Goal: Transaction & Acquisition: Book appointment/travel/reservation

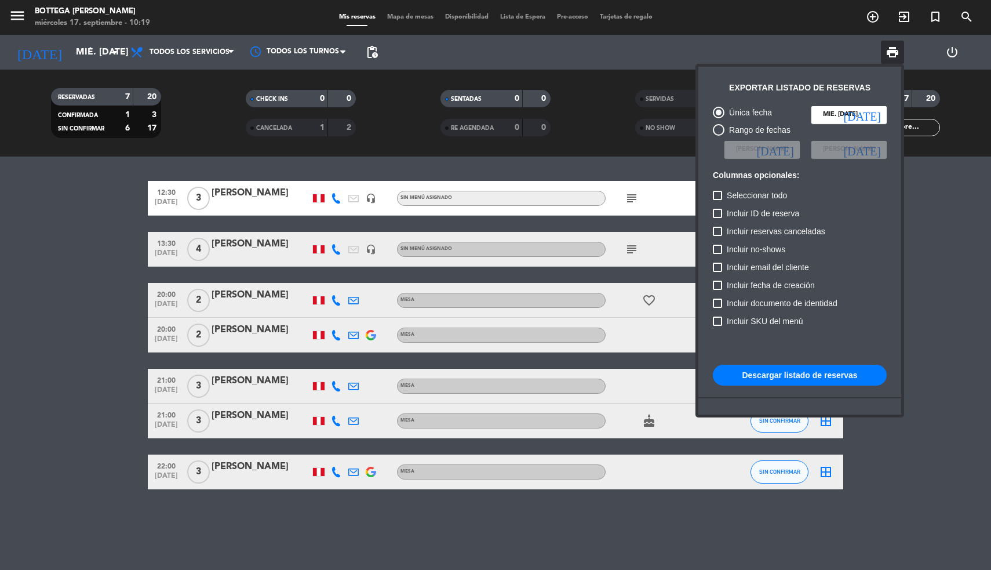
click at [143, 236] on div at bounding box center [495, 285] width 991 height 570
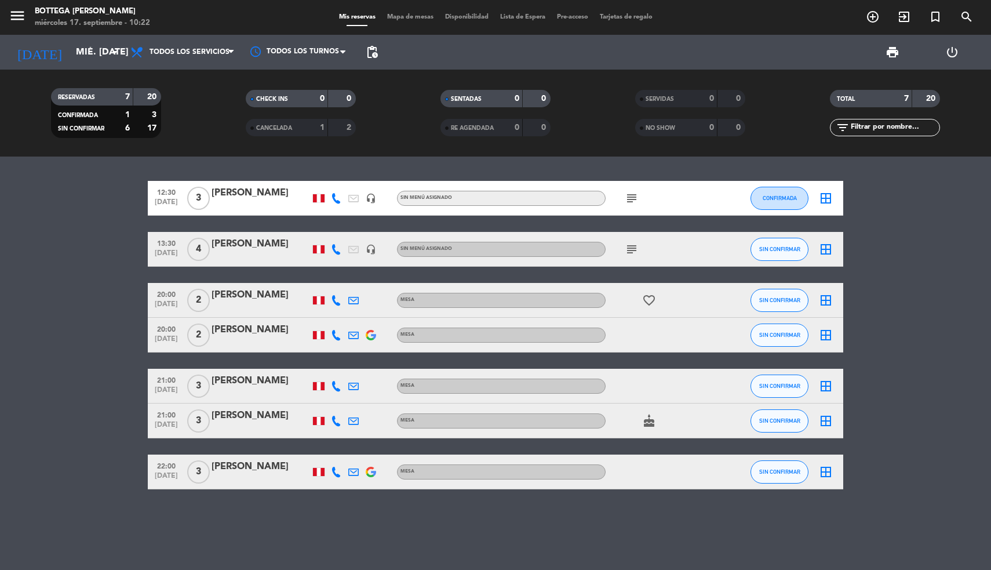
click at [868, 17] on icon "add_circle_outline" at bounding box center [873, 17] width 14 height 14
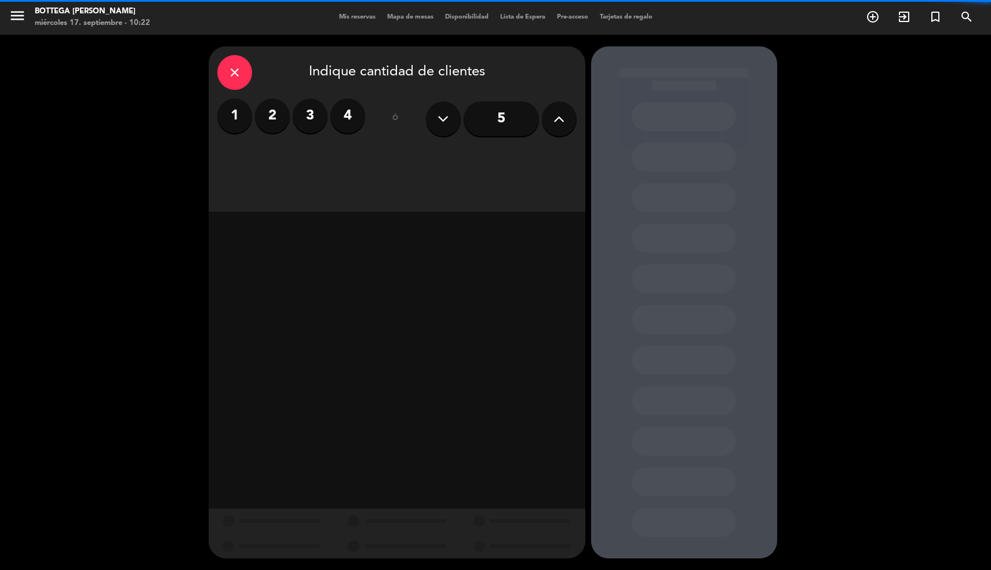
click at [560, 122] on icon at bounding box center [558, 118] width 11 height 17
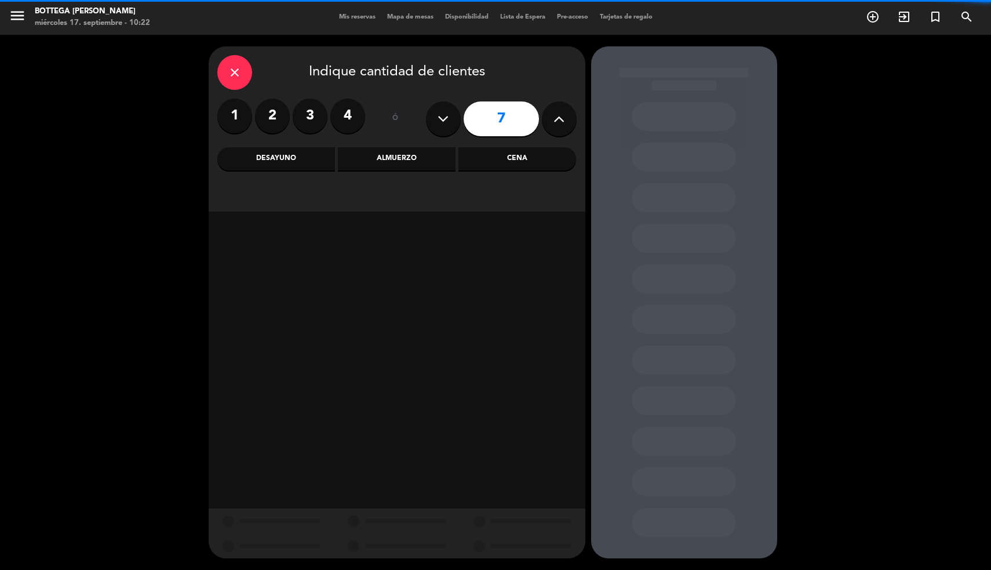
click at [560, 122] on icon at bounding box center [558, 118] width 11 height 17
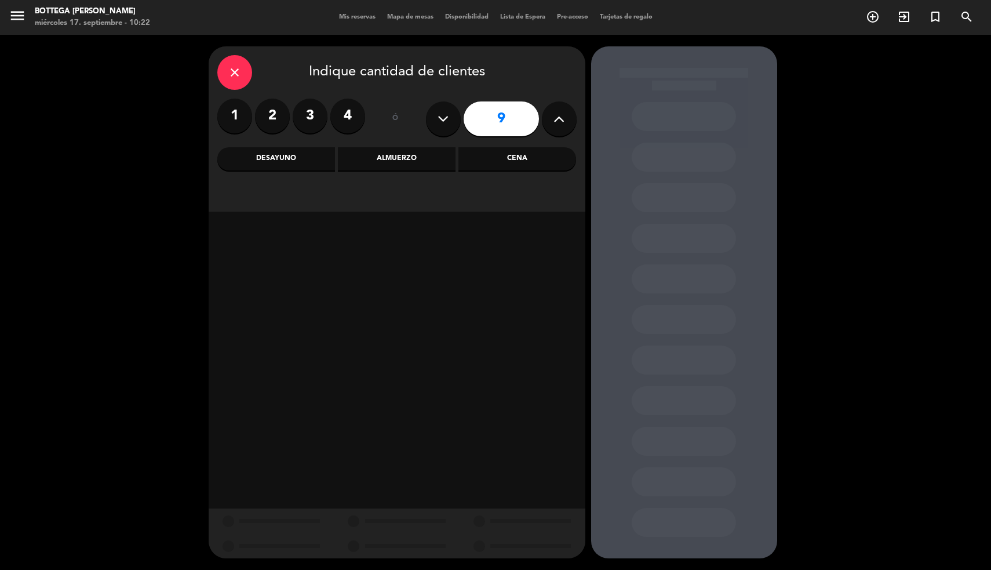
click at [560, 122] on icon at bounding box center [558, 118] width 11 height 17
click at [452, 121] on button at bounding box center [443, 118] width 35 height 35
type input "10"
click at [504, 150] on div "Cena" at bounding box center [517, 158] width 118 height 23
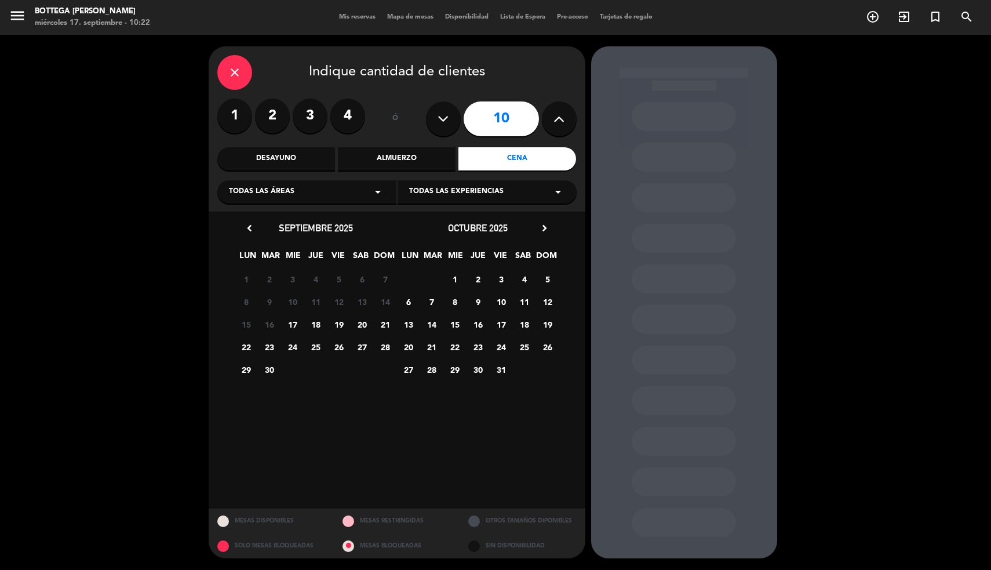
click at [337, 326] on span "19" at bounding box center [338, 324] width 19 height 19
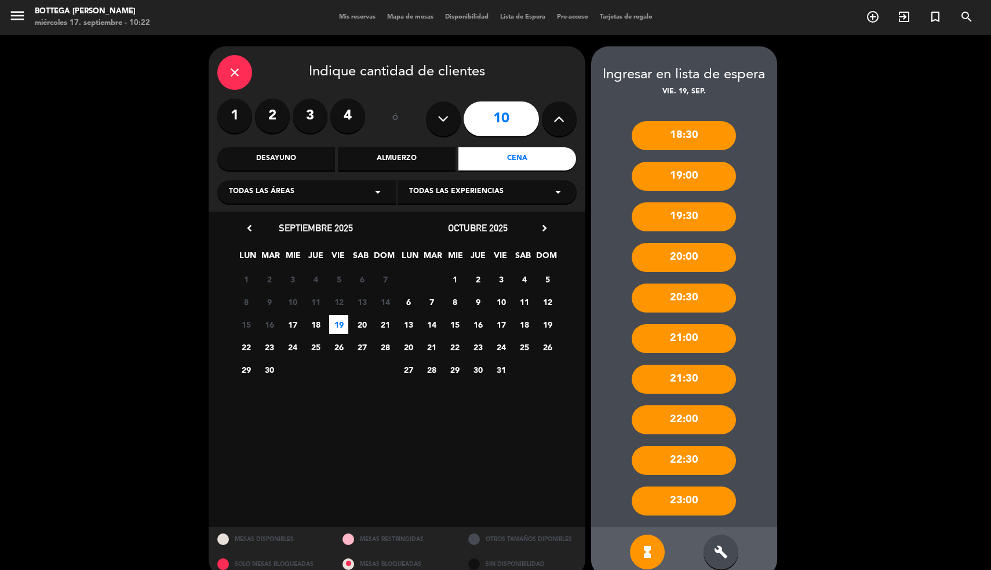
click at [716, 551] on icon "build" at bounding box center [721, 552] width 14 height 14
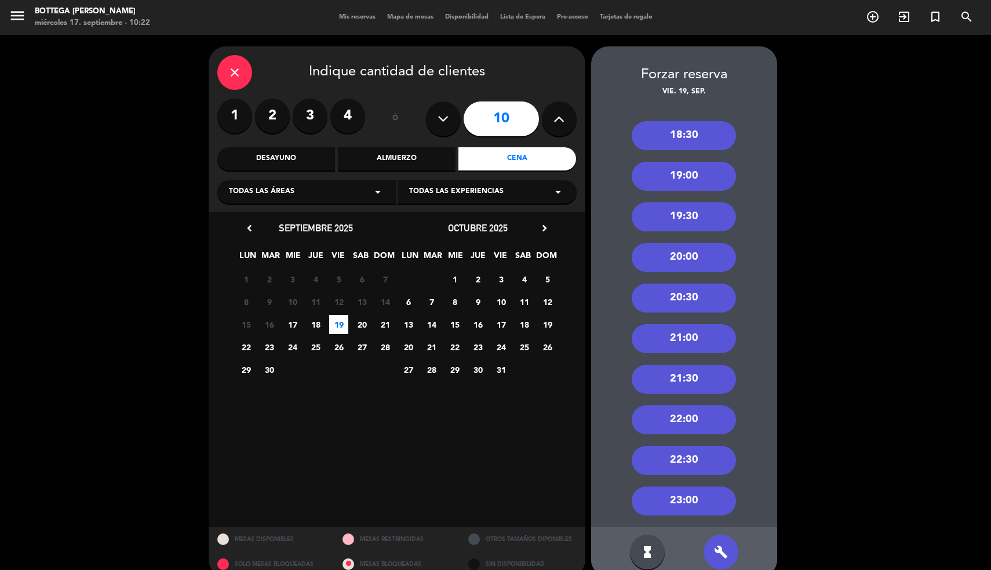
click at [713, 178] on div "19:00" at bounding box center [684, 176] width 104 height 29
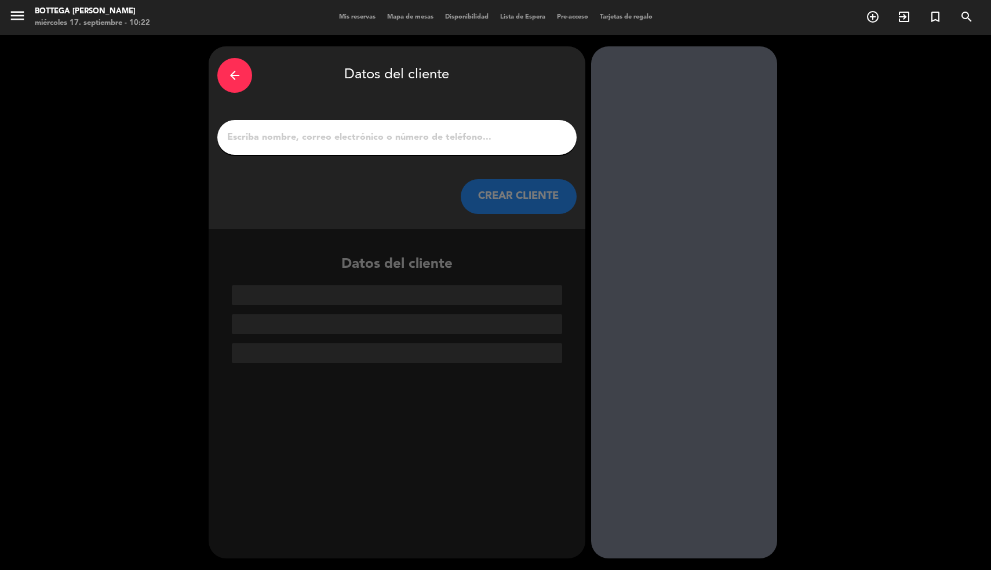
click at [473, 144] on input "1" at bounding box center [397, 137] width 342 height 16
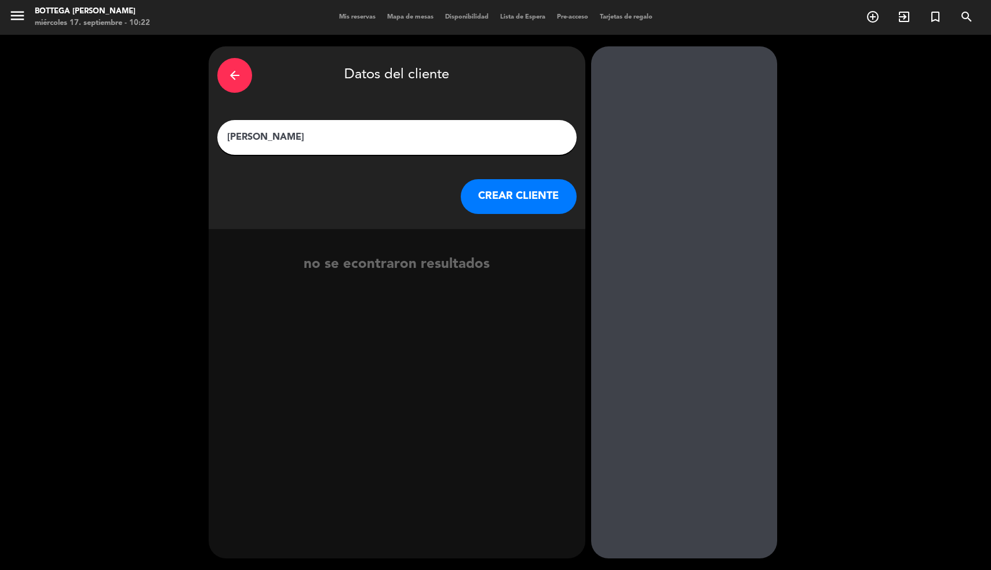
type input "[PERSON_NAME]"
click at [559, 202] on button "CREAR CLIENTE" at bounding box center [519, 196] width 116 height 35
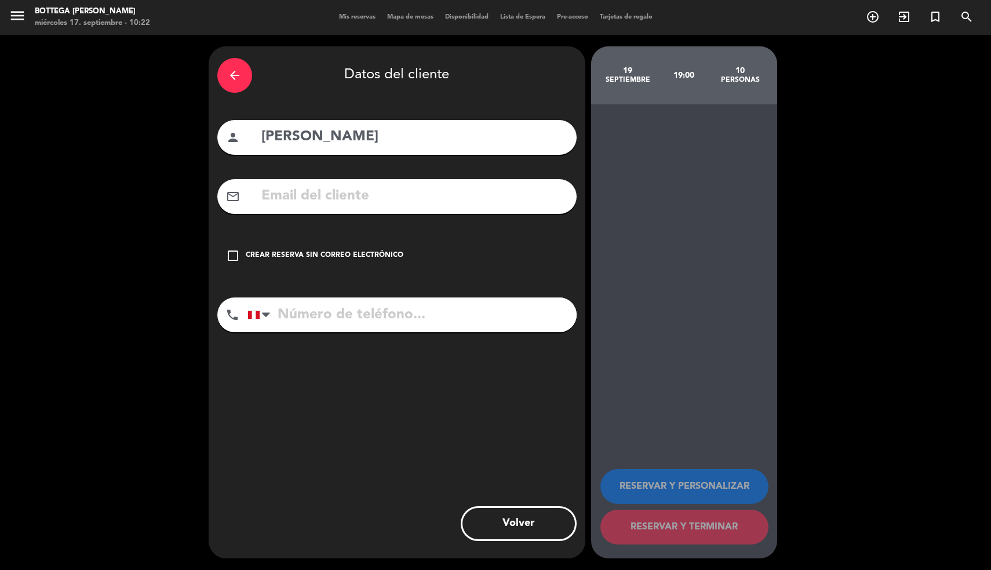
click at [362, 247] on div "check_box_outline_blank Crear reserva sin correo electrónico" at bounding box center [396, 255] width 359 height 35
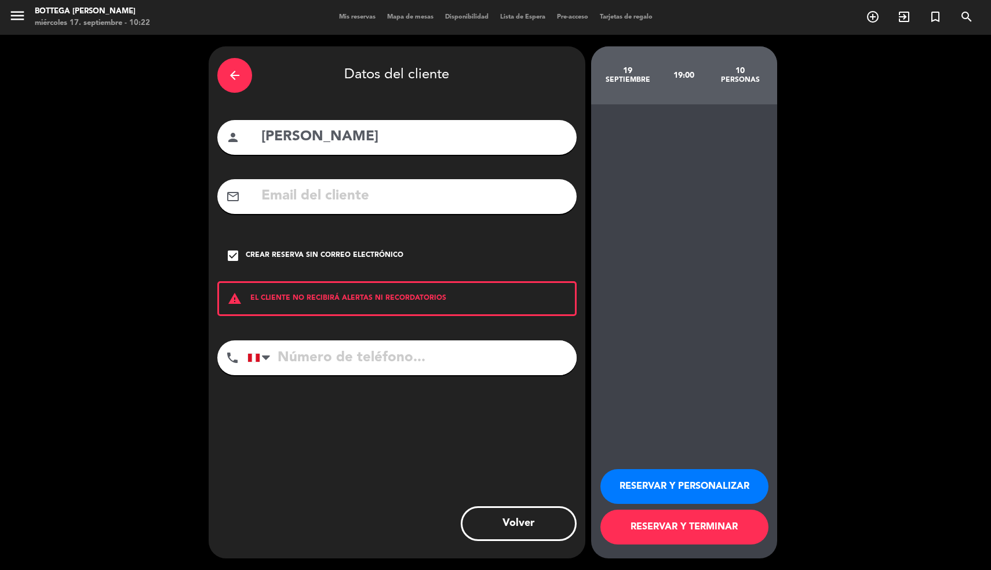
click at [353, 354] on input "tel" at bounding box center [411, 357] width 329 height 35
type input "984 471 398"
click at [672, 533] on button "RESERVAR Y TERMINAR" at bounding box center [684, 526] width 168 height 35
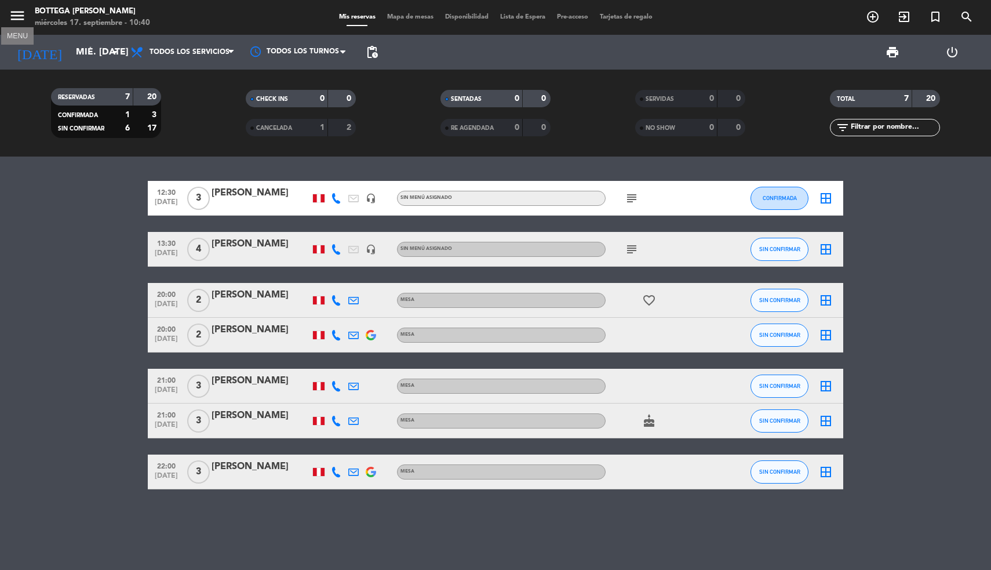
click at [19, 15] on icon "menu" at bounding box center [17, 15] width 17 height 17
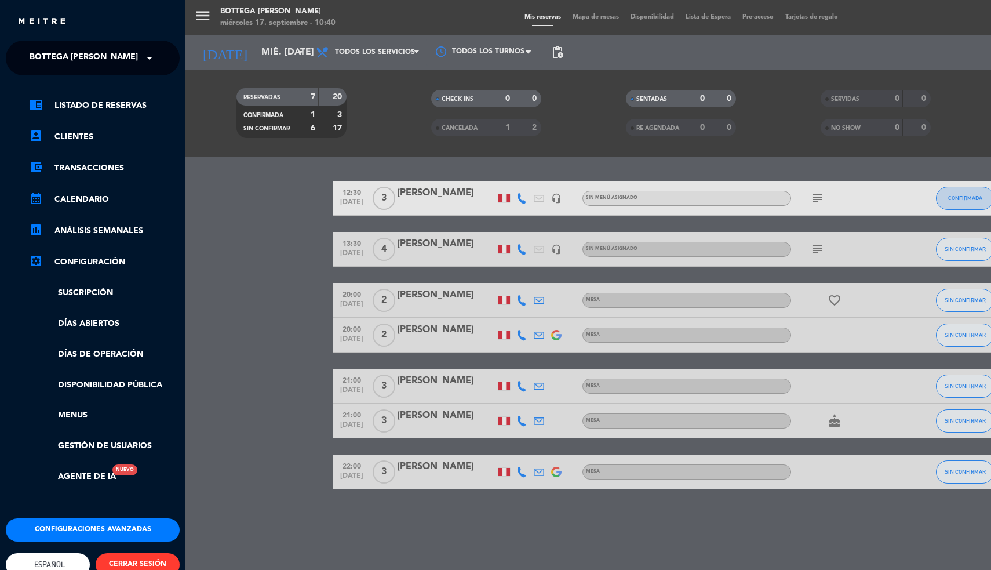
click at [86, 57] on span "Bottega [PERSON_NAME]" at bounding box center [84, 58] width 108 height 24
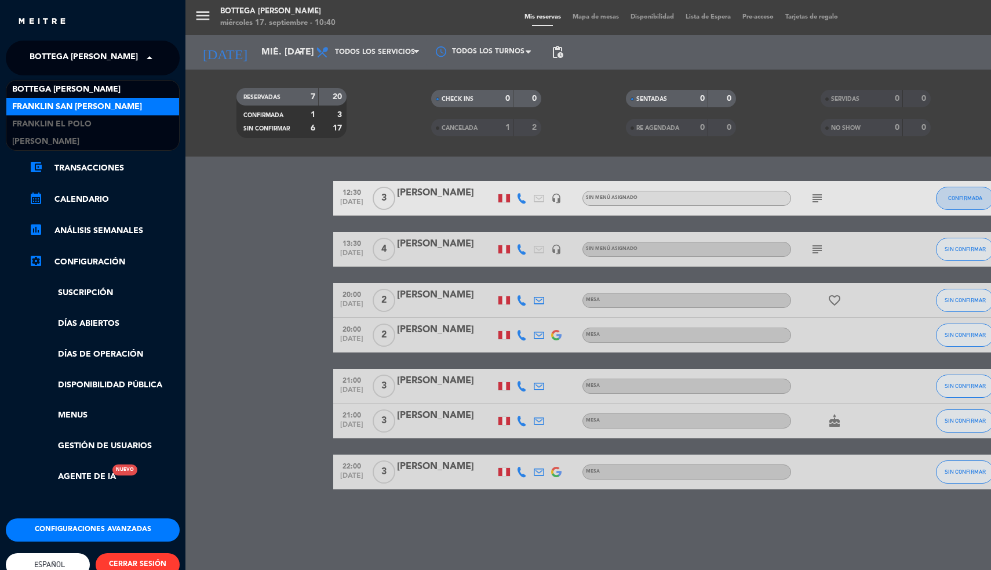
click at [100, 110] on span "Franklin San [PERSON_NAME]" at bounding box center [77, 106] width 130 height 13
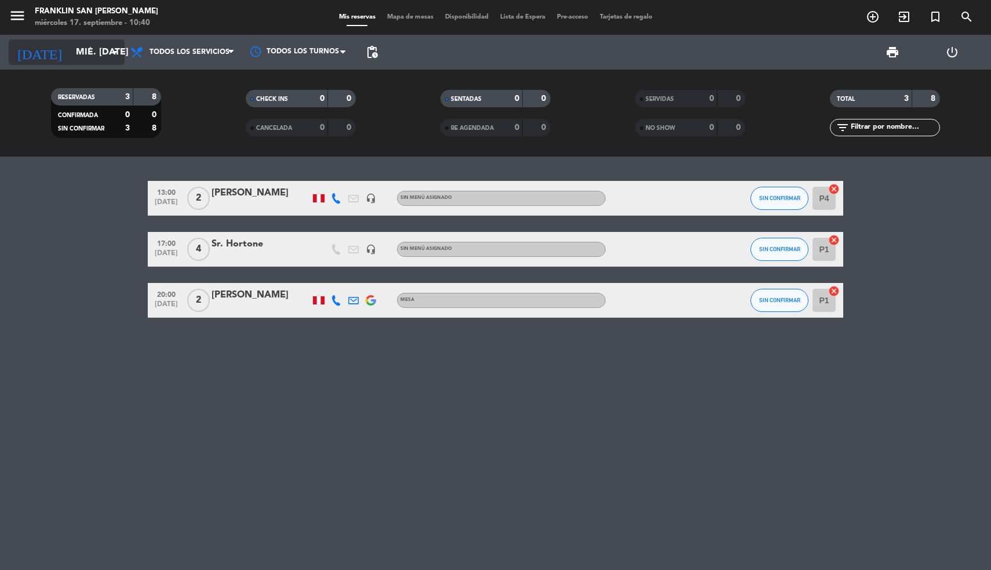
click at [99, 53] on input "mié. [DATE]" at bounding box center [131, 52] width 122 height 23
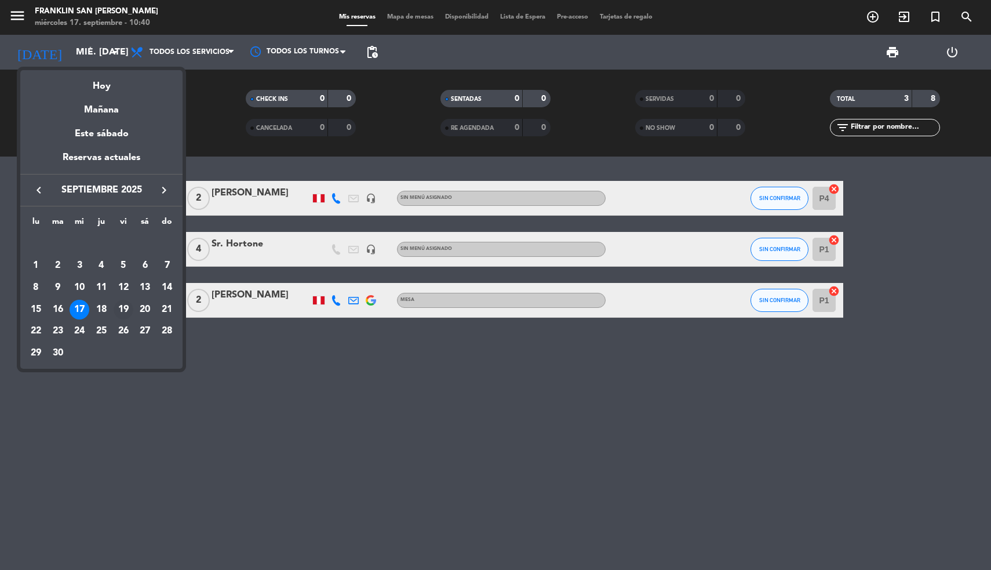
click at [124, 308] on div "19" at bounding box center [124, 310] width 20 height 20
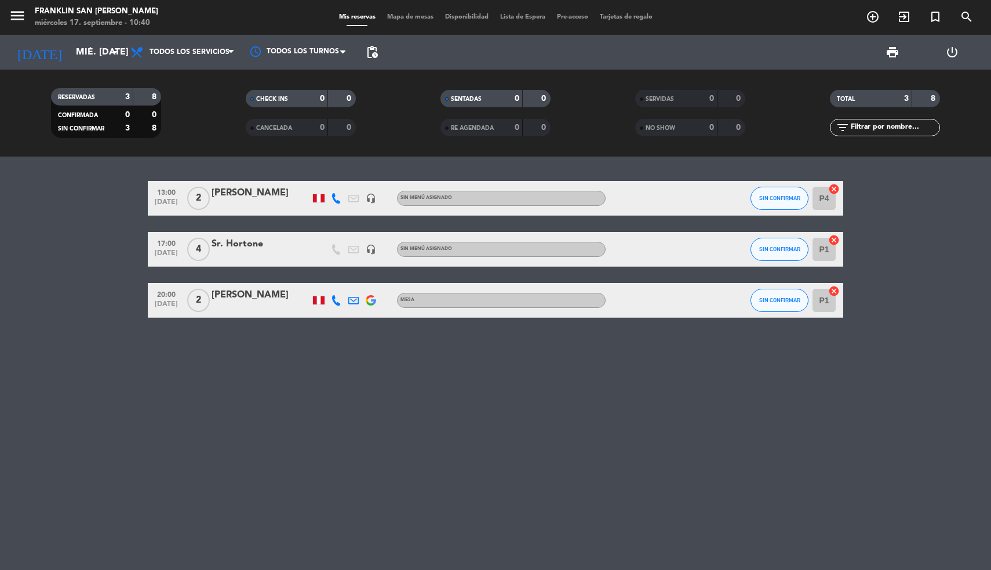
type input "vie. [DATE]"
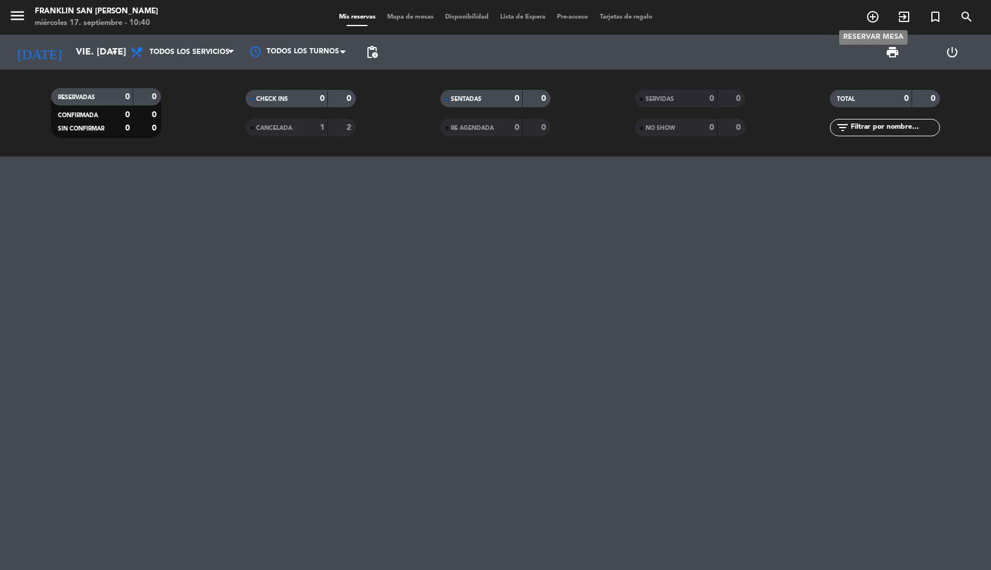
click at [870, 20] on icon "add_circle_outline" at bounding box center [873, 17] width 14 height 14
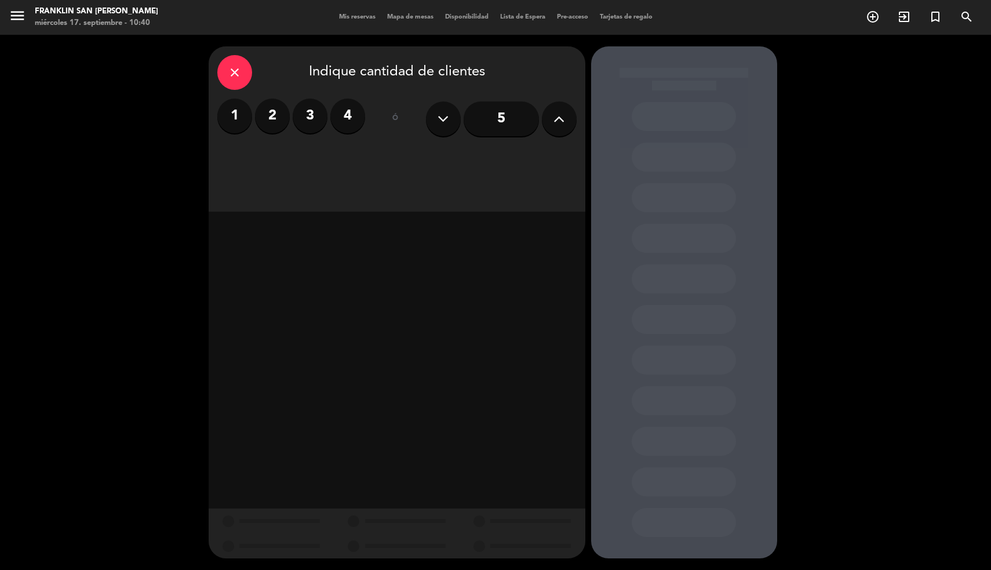
click at [553, 113] on icon at bounding box center [558, 118] width 11 height 17
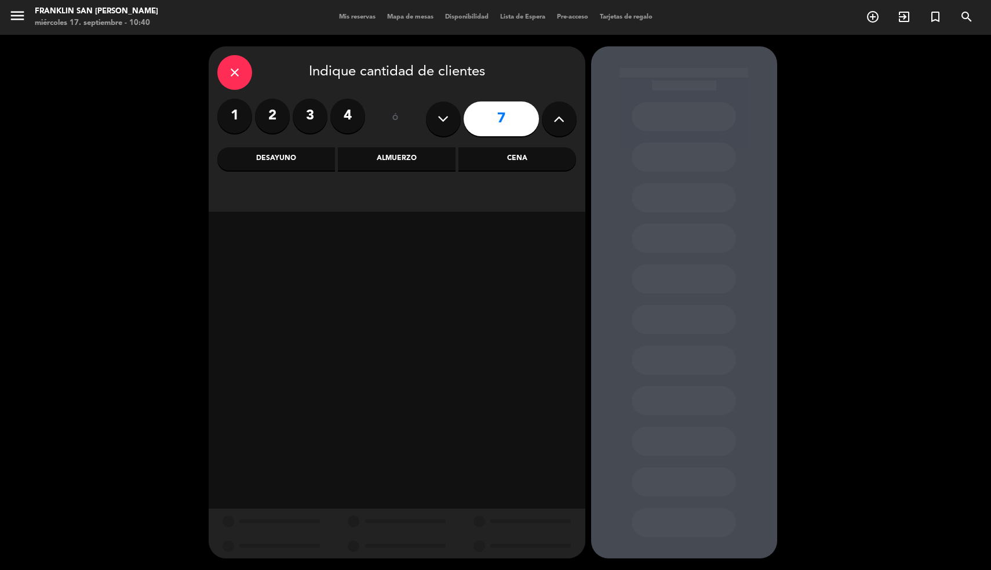
click at [553, 113] on icon at bounding box center [558, 118] width 11 height 17
type input "11"
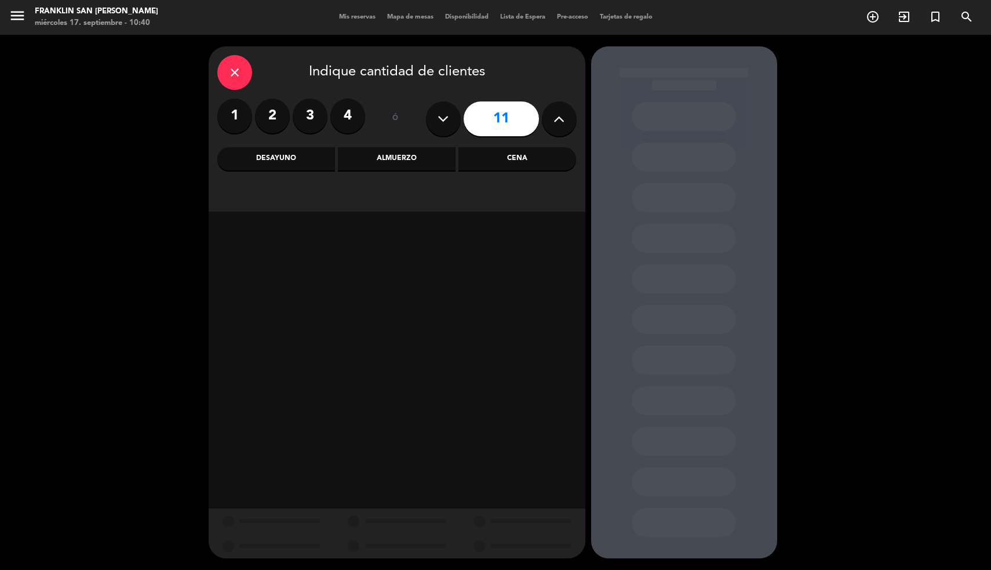
click at [444, 160] on div "Almuerzo" at bounding box center [397, 158] width 118 height 23
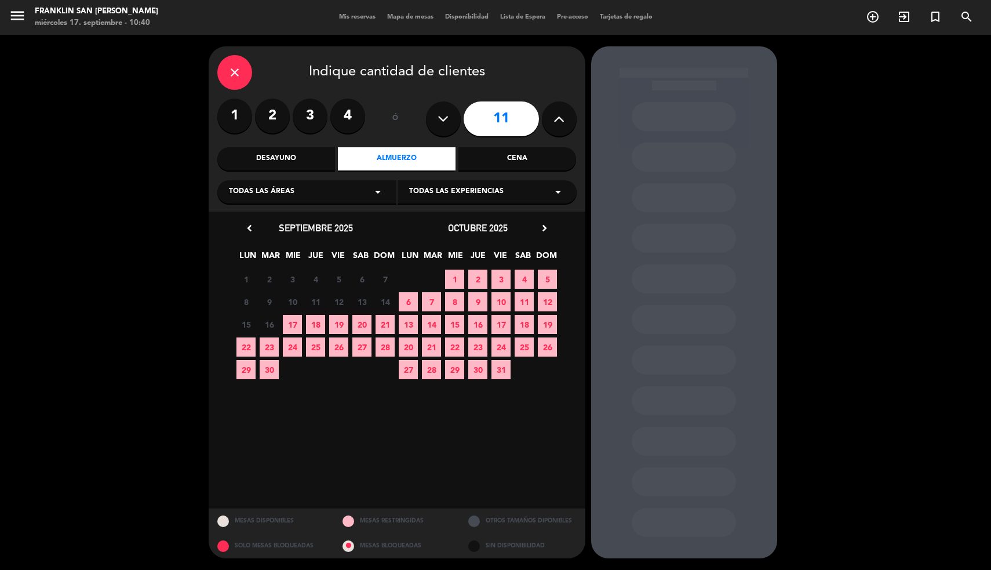
click at [341, 326] on span "19" at bounding box center [338, 324] width 19 height 19
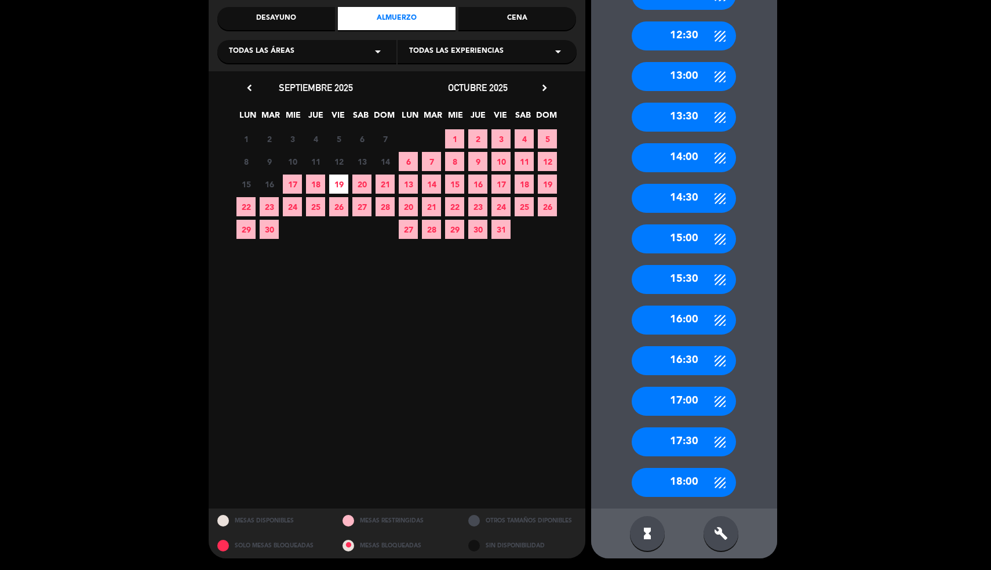
scroll to position [140, 0]
click at [721, 526] on div "build" at bounding box center [720, 533] width 35 height 35
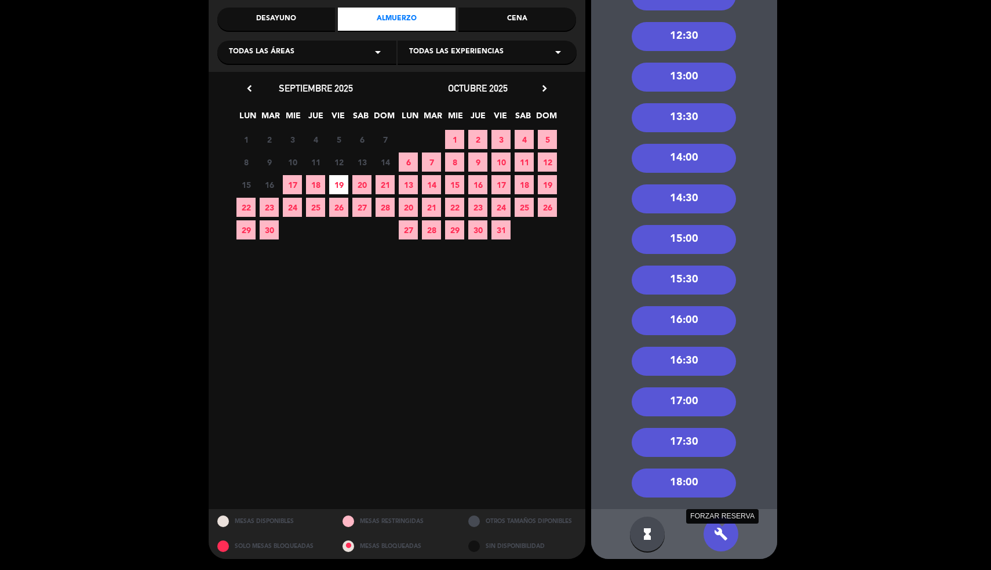
click at [724, 534] on icon "build" at bounding box center [721, 534] width 14 height 14
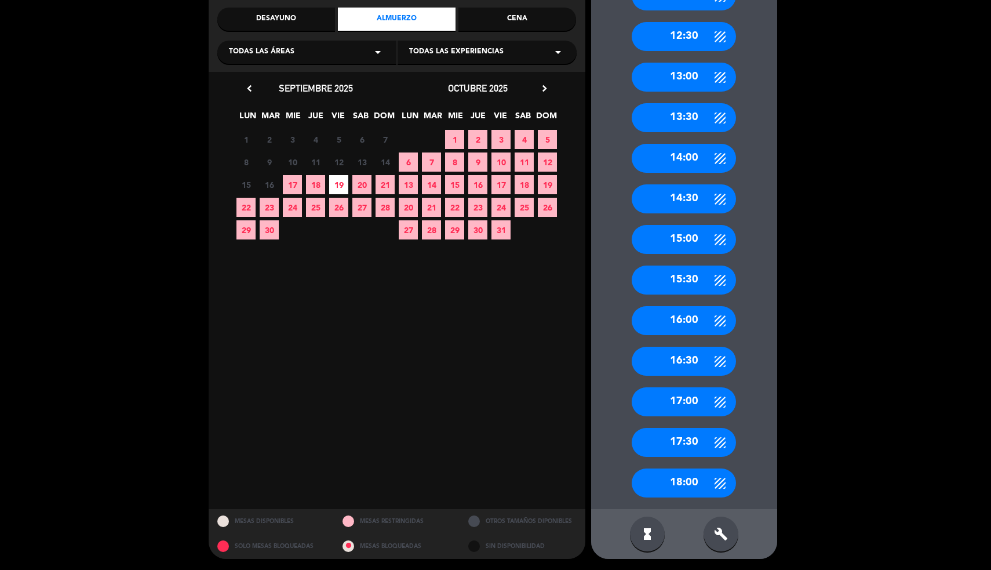
click at [711, 485] on div "18:00" at bounding box center [684, 482] width 104 height 29
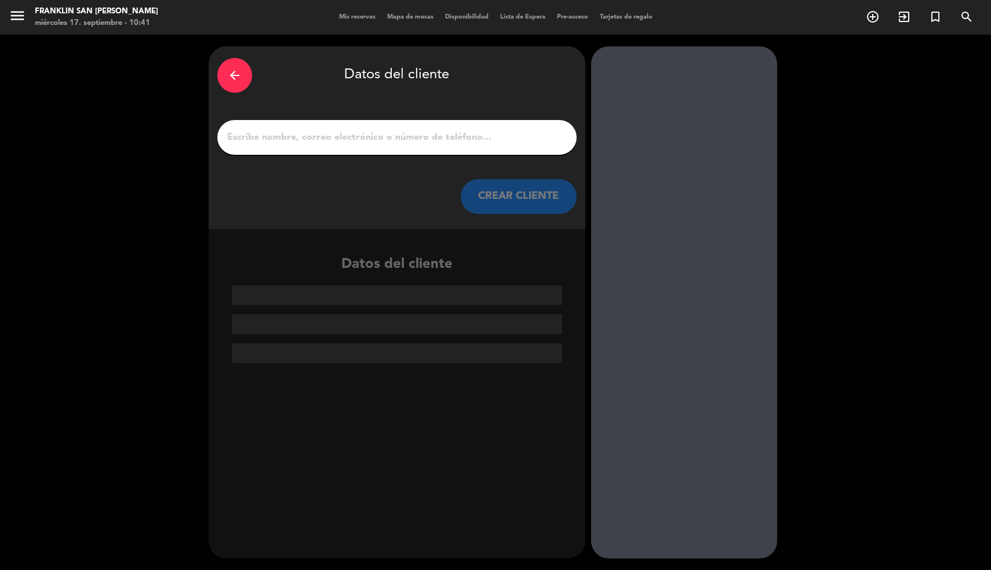
click at [437, 143] on input "1" at bounding box center [397, 137] width 342 height 16
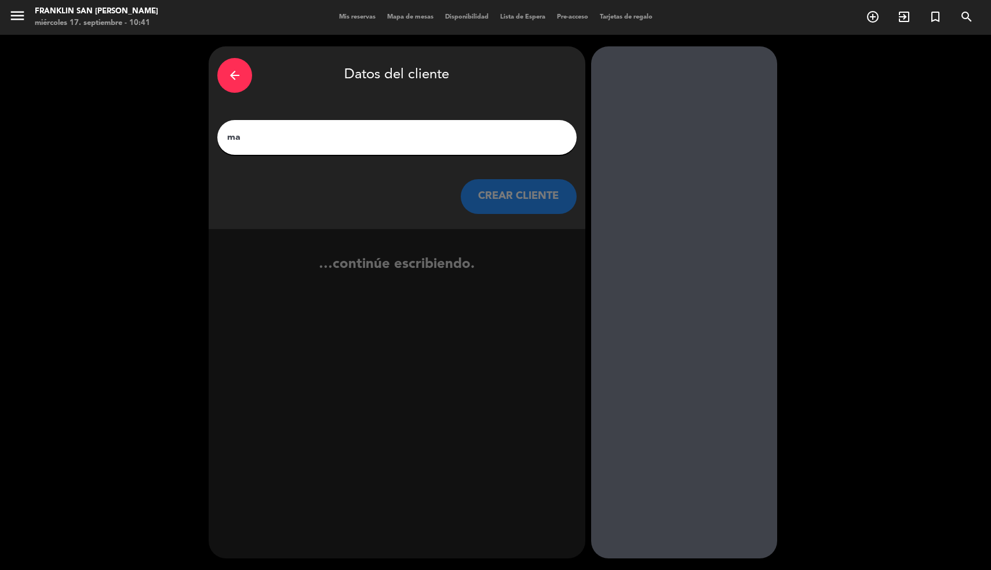
type input "m"
type input "[PERSON_NAME]"
click at [519, 198] on button "CREAR CLIENTE" at bounding box center [519, 196] width 116 height 35
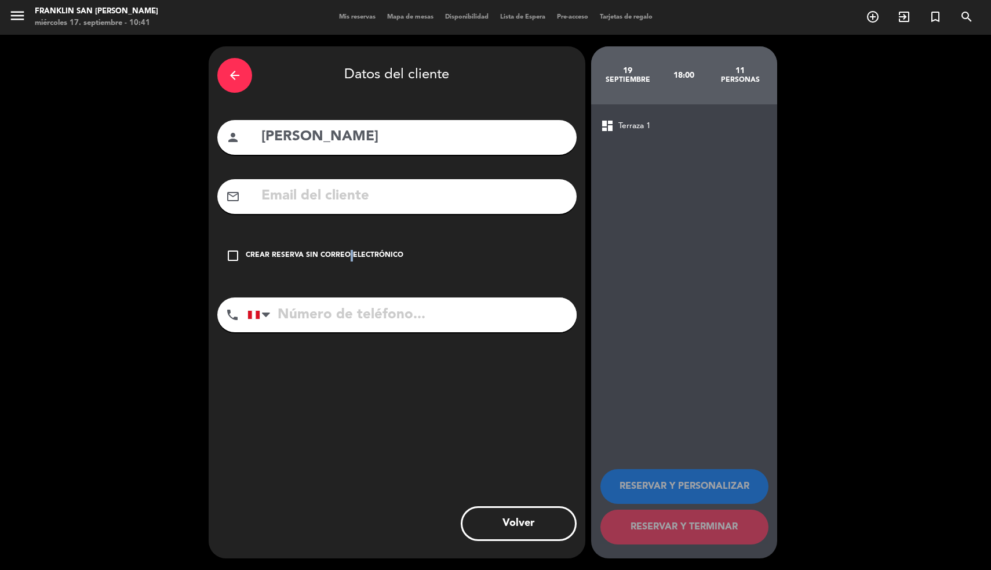
click at [345, 256] on div "Crear reserva sin correo electrónico" at bounding box center [325, 256] width 158 height 12
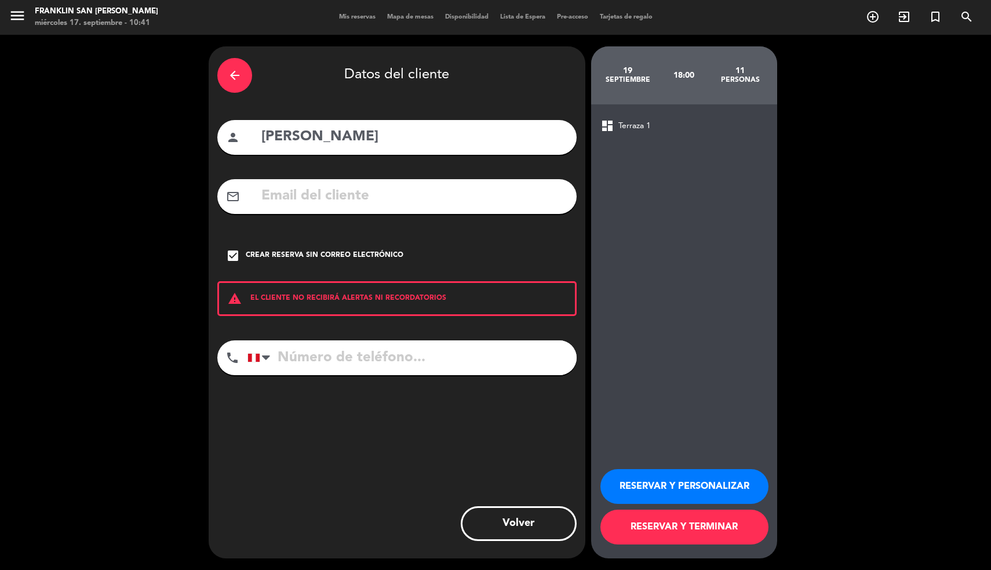
click at [310, 358] on input "tel" at bounding box center [411, 357] width 329 height 35
paste input "993 164 264"
type input "993 164 264"
click at [633, 536] on button "RESERVAR Y TERMINAR" at bounding box center [684, 526] width 168 height 35
